Goal: Transaction & Acquisition: Purchase product/service

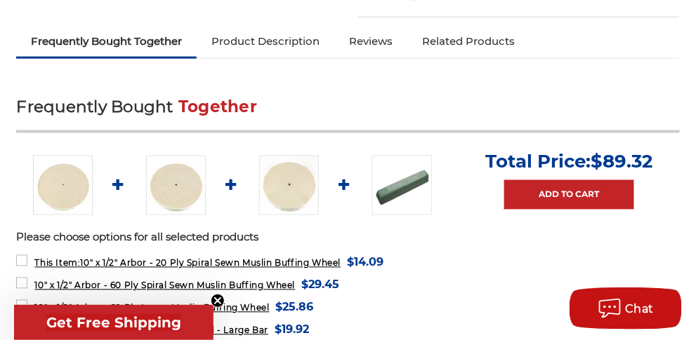
scroll to position [472, 0]
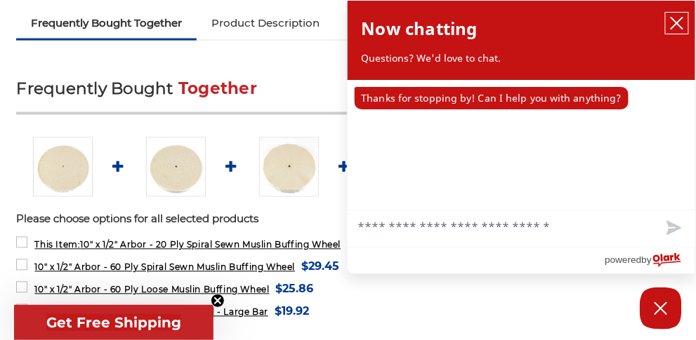
click at [682, 20] on icon "close chatbox" at bounding box center [677, 23] width 14 height 14
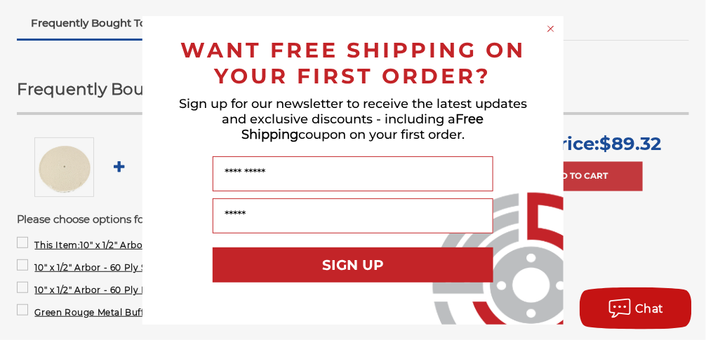
click at [551, 28] on icon "Close dialog" at bounding box center [551, 29] width 6 height 6
click at [551, 28] on icon "Close dialog" at bounding box center [551, 29] width 14 height 14
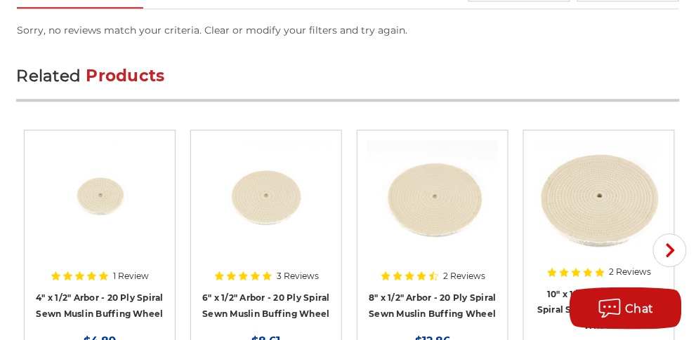
scroll to position [1937, 0]
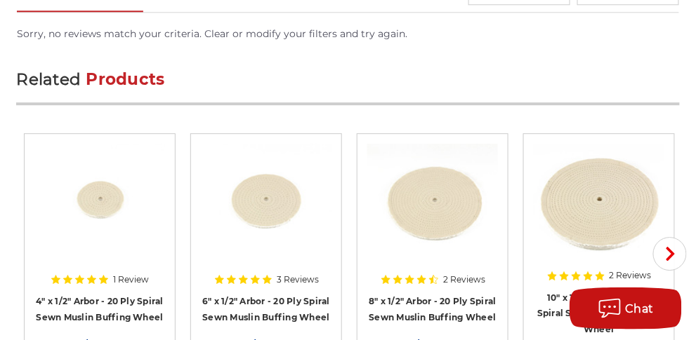
click at [444, 209] on img at bounding box center [432, 200] width 131 height 112
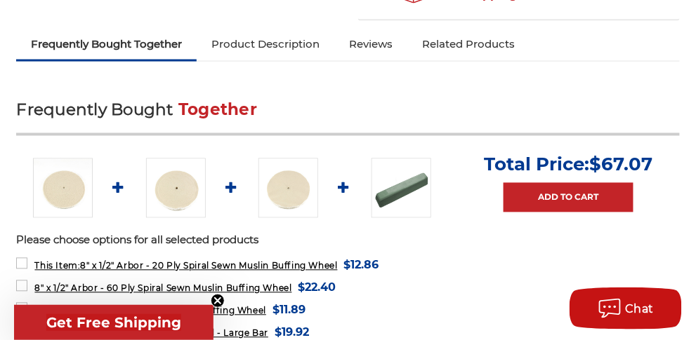
scroll to position [477, 0]
